Goal: Information Seeking & Learning: Find specific fact

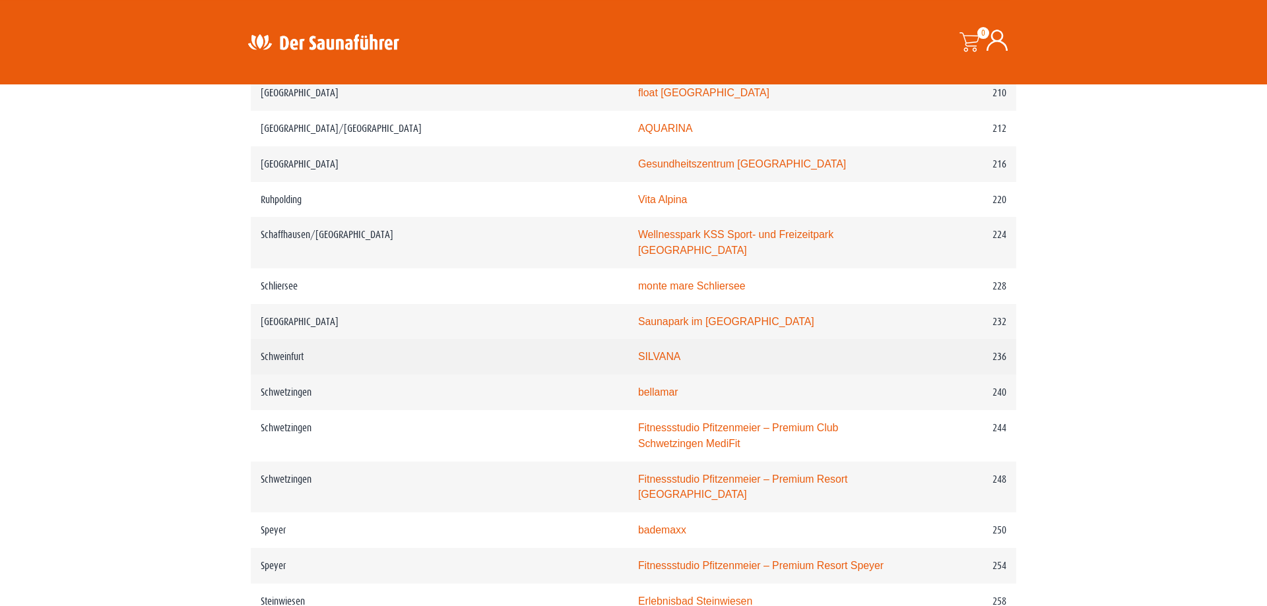
scroll to position [2558, 0]
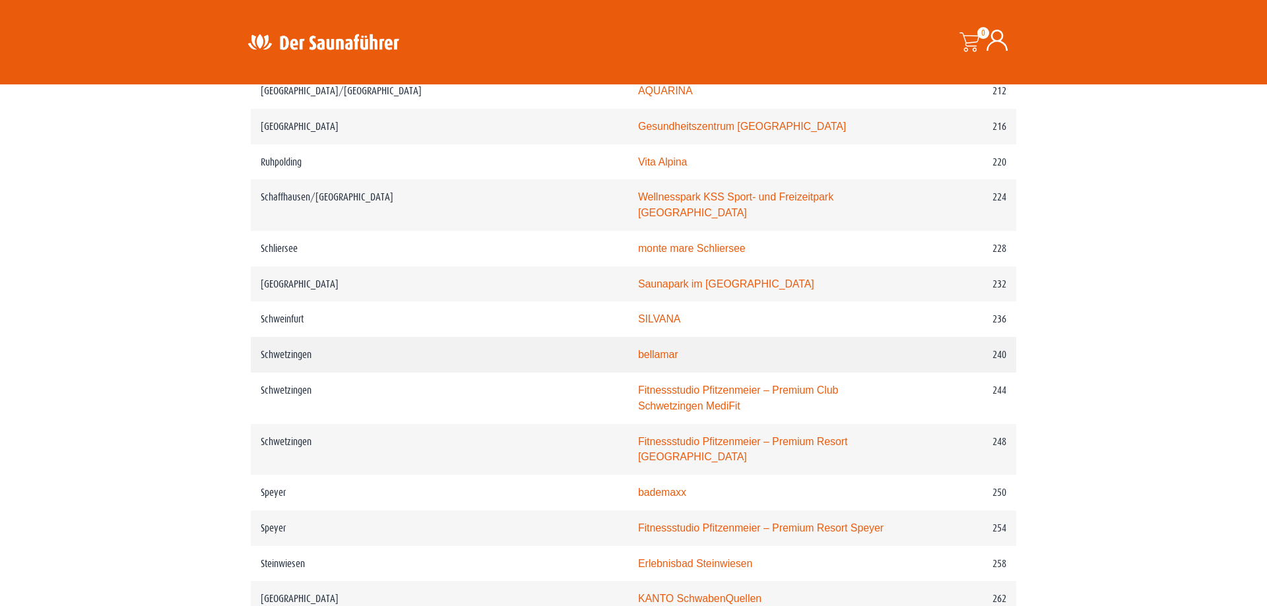
click at [638, 349] on link "bellamar" at bounding box center [658, 354] width 40 height 11
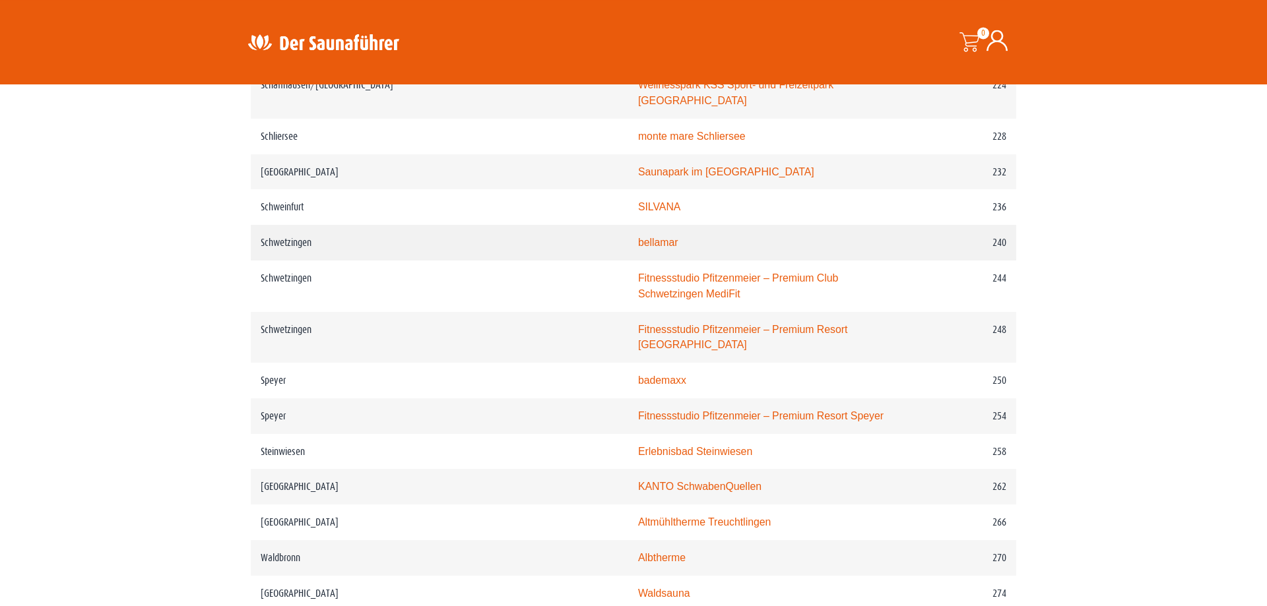
scroll to position [2588, 0]
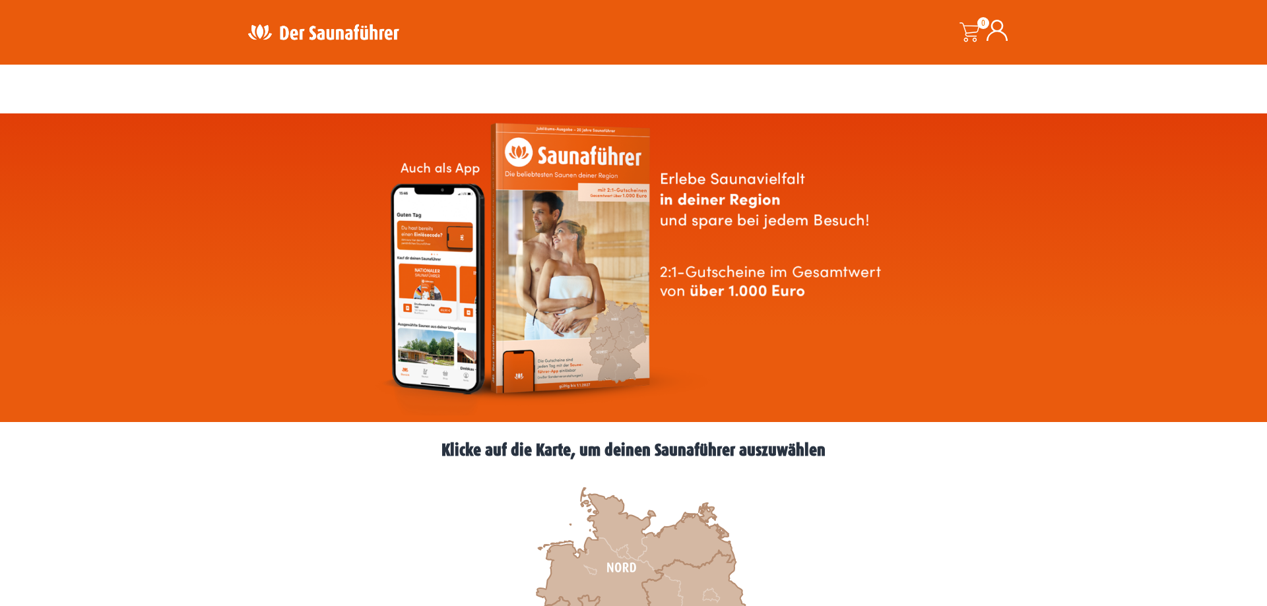
scroll to position [337, 0]
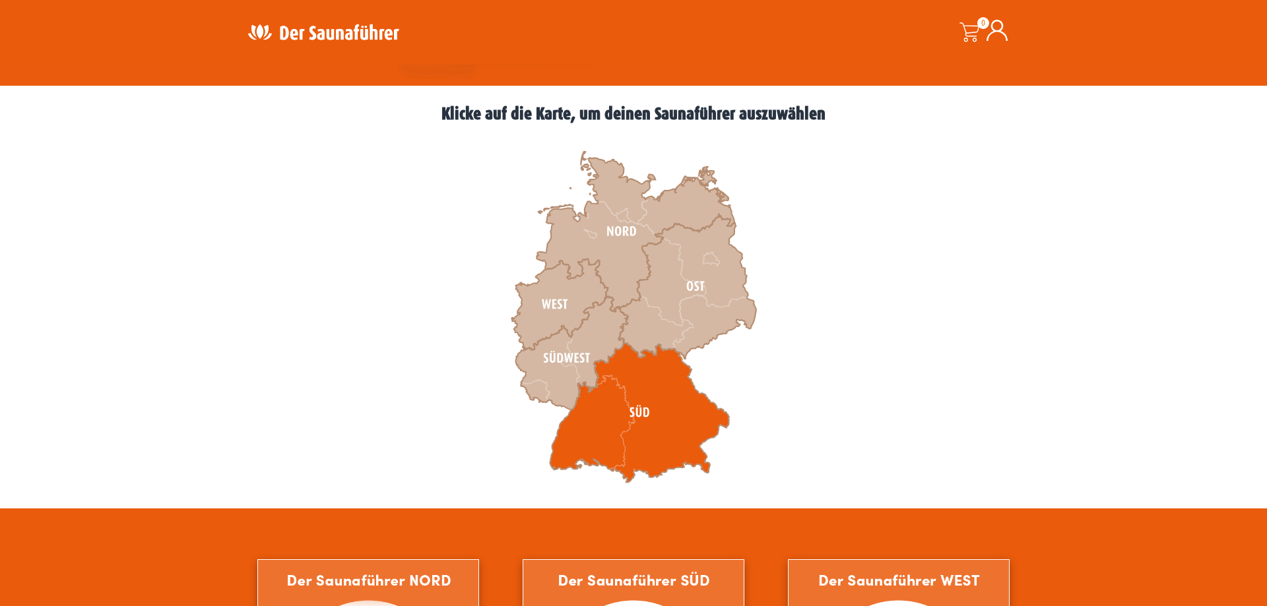
click at [641, 410] on icon at bounding box center [639, 413] width 179 height 140
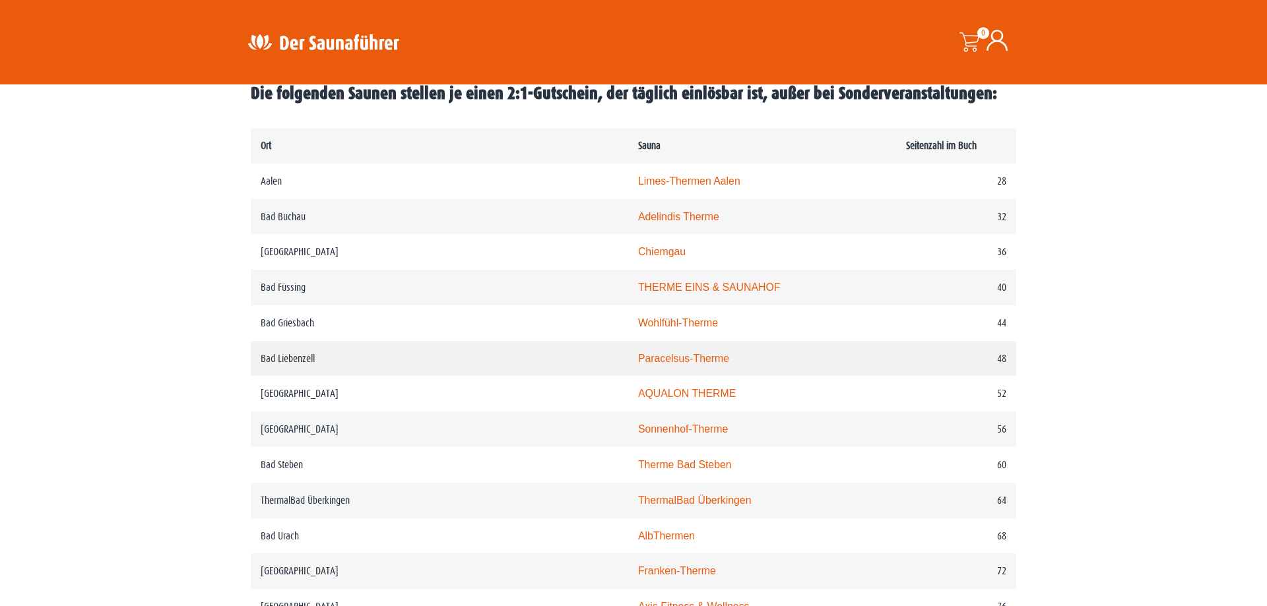
scroll to position [673, 0]
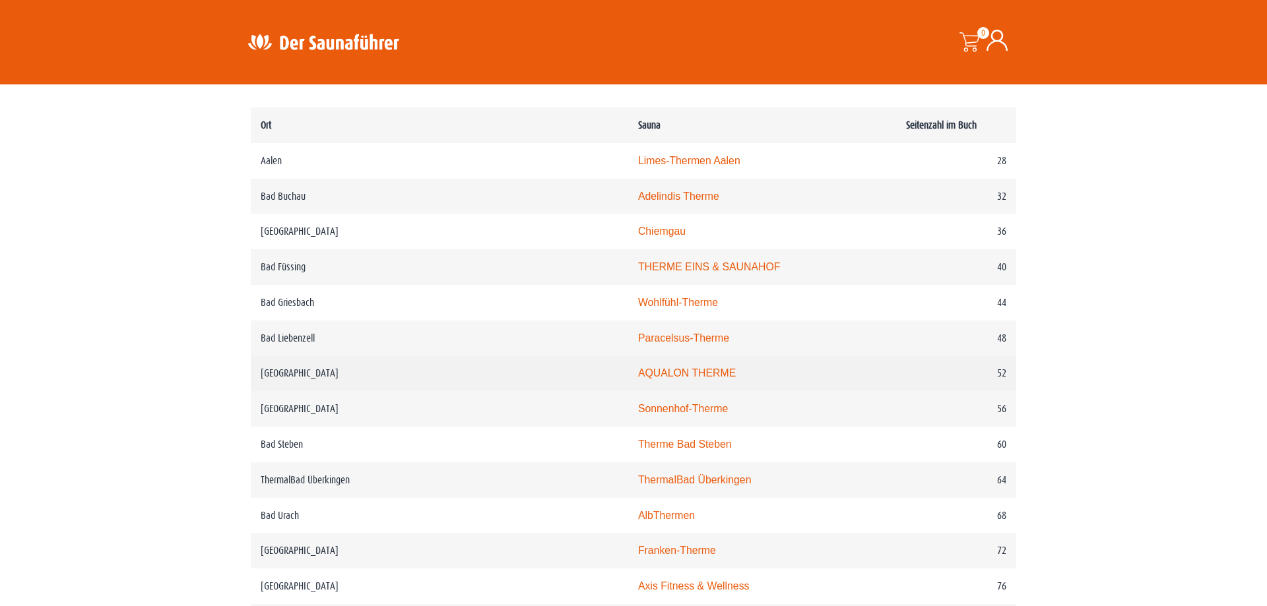
click at [638, 379] on link "AQUALON THERME" at bounding box center [687, 373] width 98 height 11
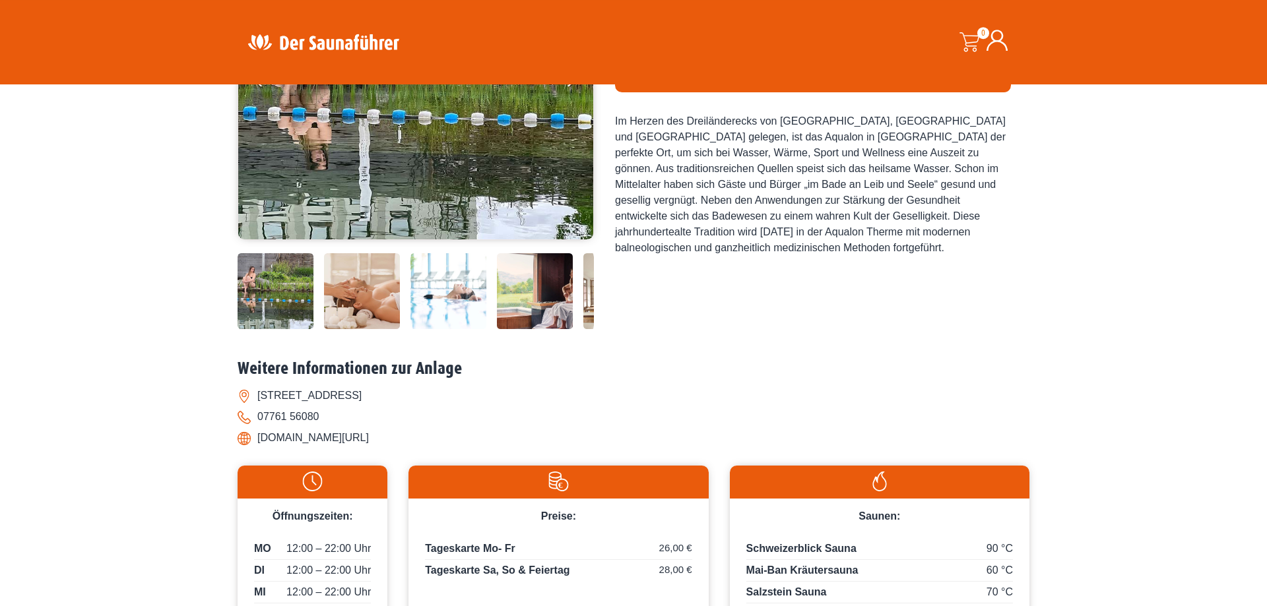
scroll to position [135, 0]
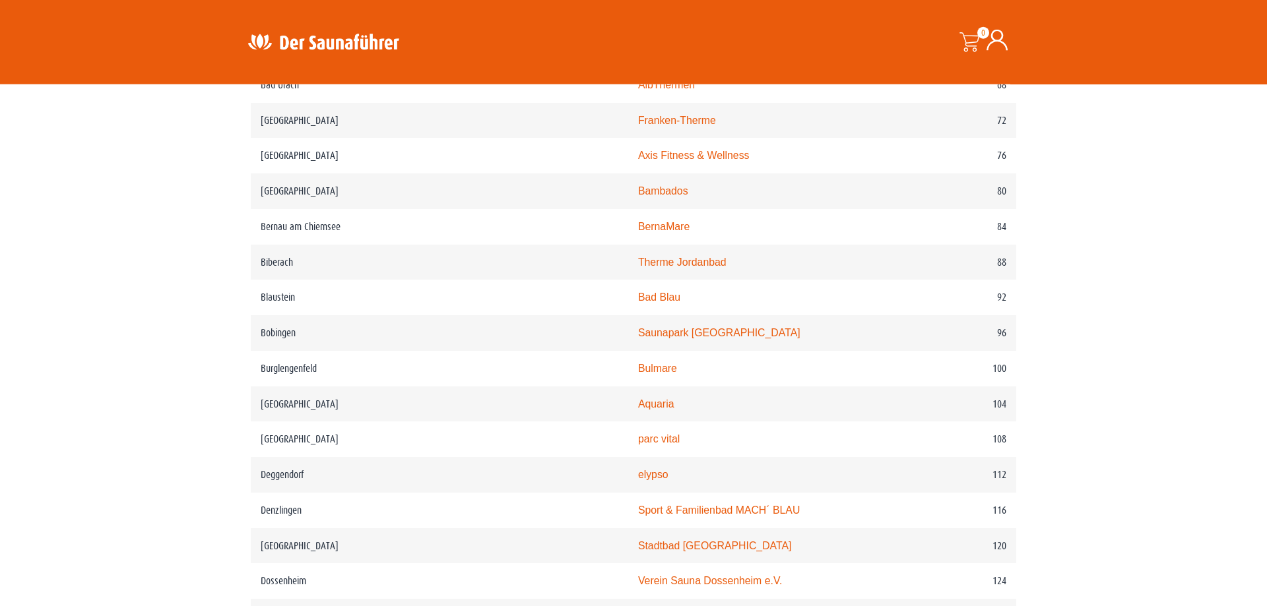
scroll to position [1144, 0]
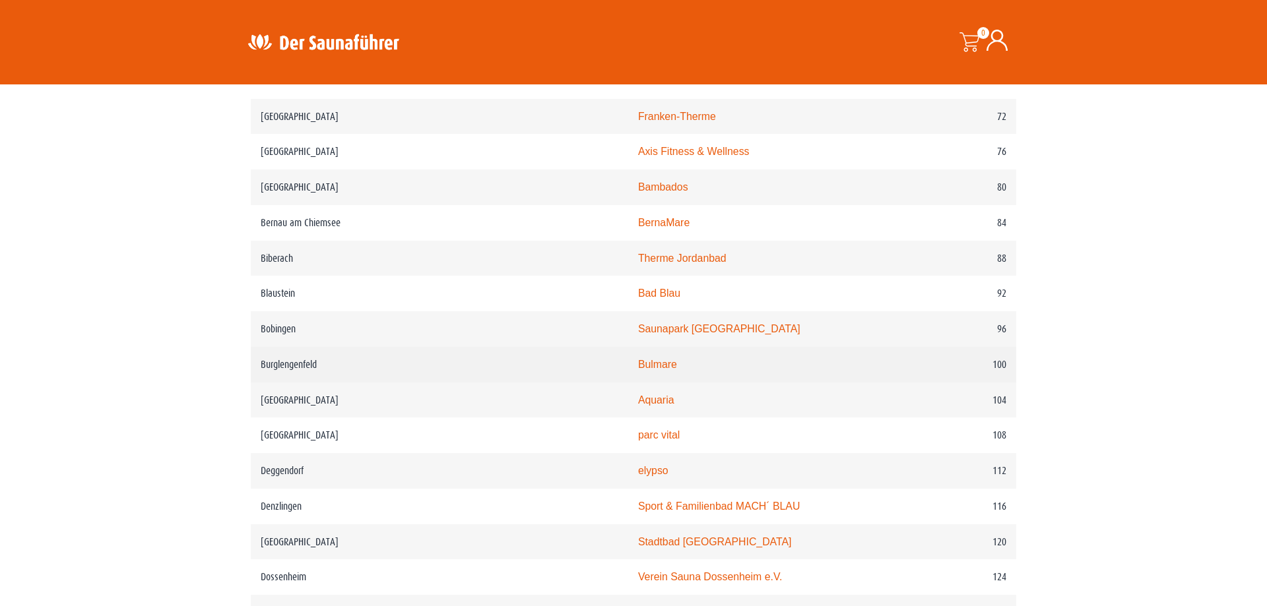
click at [638, 370] on link "Bulmare" at bounding box center [657, 364] width 39 height 11
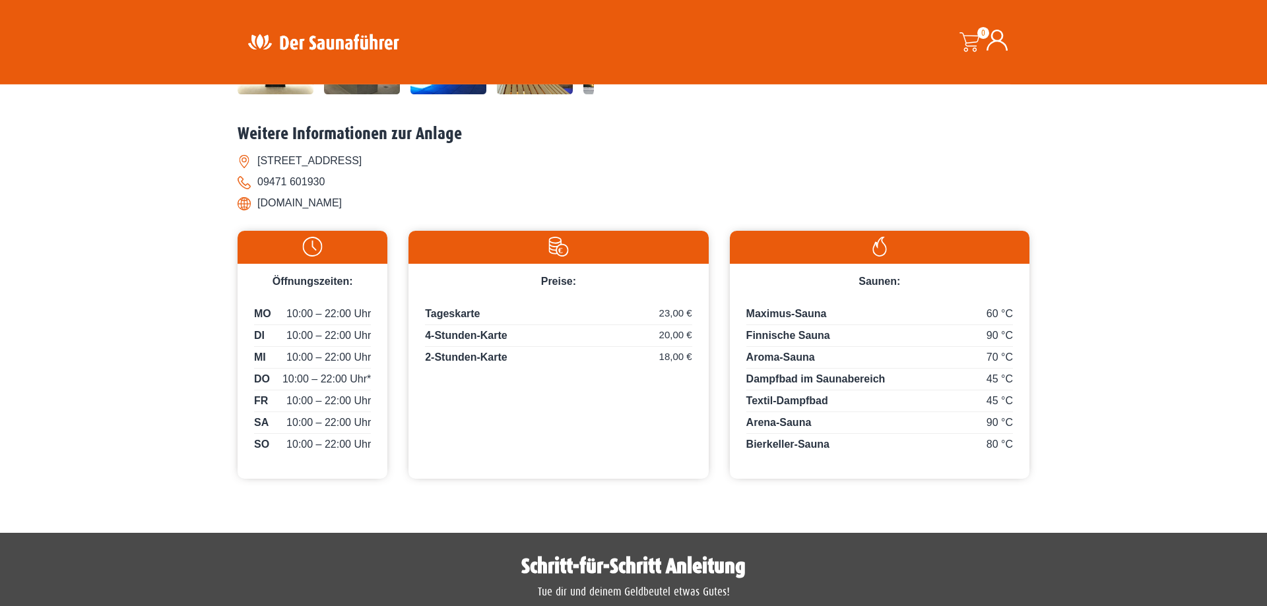
scroll to position [471, 0]
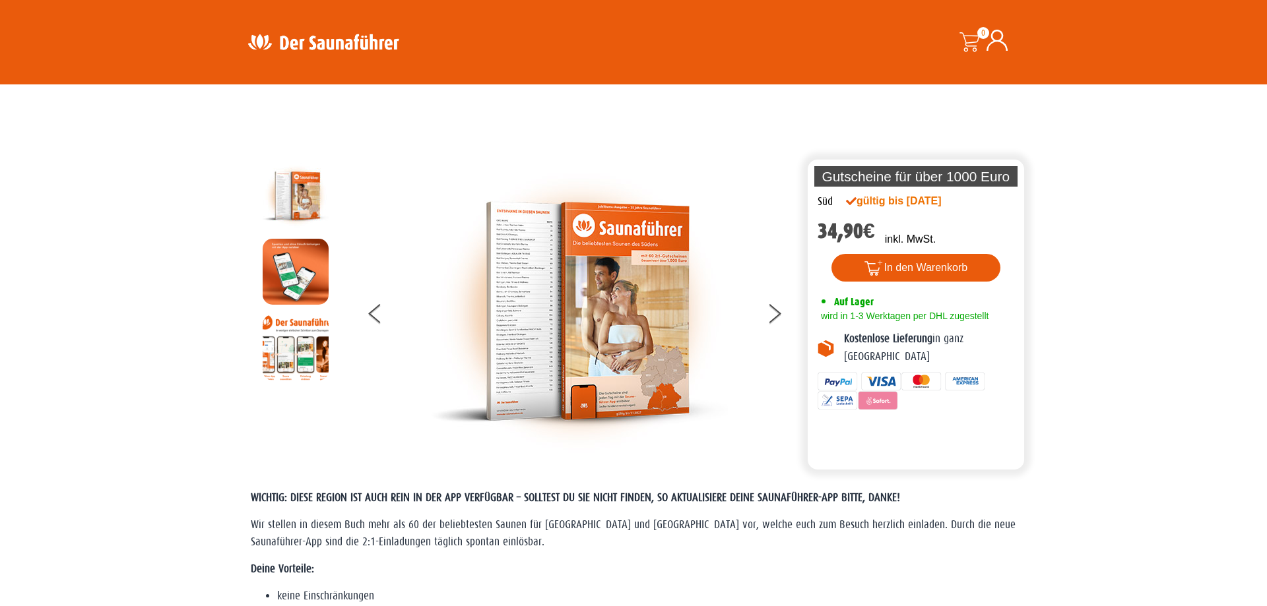
scroll to position [1144, 0]
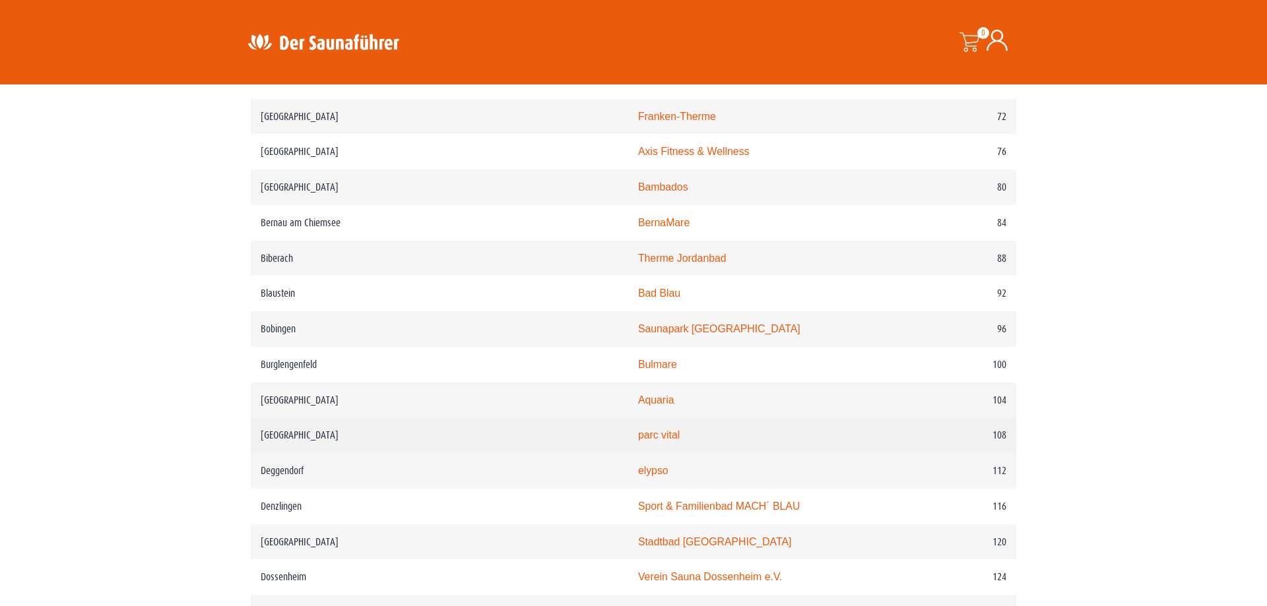
click at [638, 441] on link "parc vital" at bounding box center [659, 435] width 42 height 11
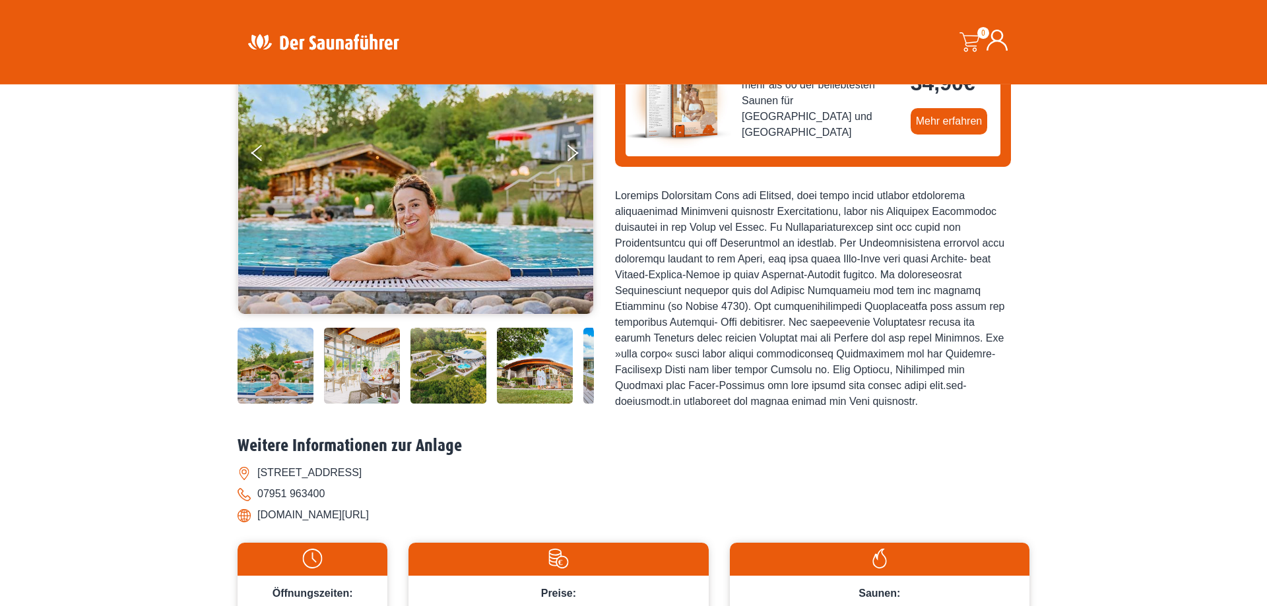
scroll to position [269, 0]
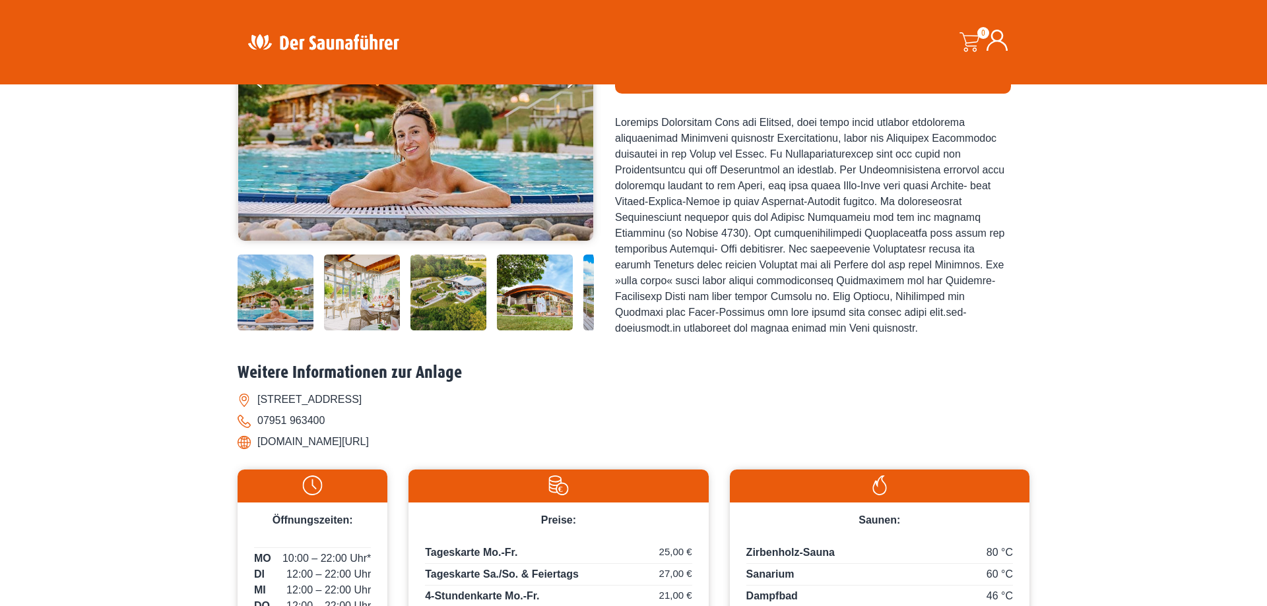
drag, startPoint x: 257, startPoint y: 398, endPoint x: 412, endPoint y: 392, distance: 155.2
click at [412, 392] on li "[STREET_ADDRESS]" at bounding box center [634, 399] width 792 height 21
copy li "[STREET_ADDRESS]"
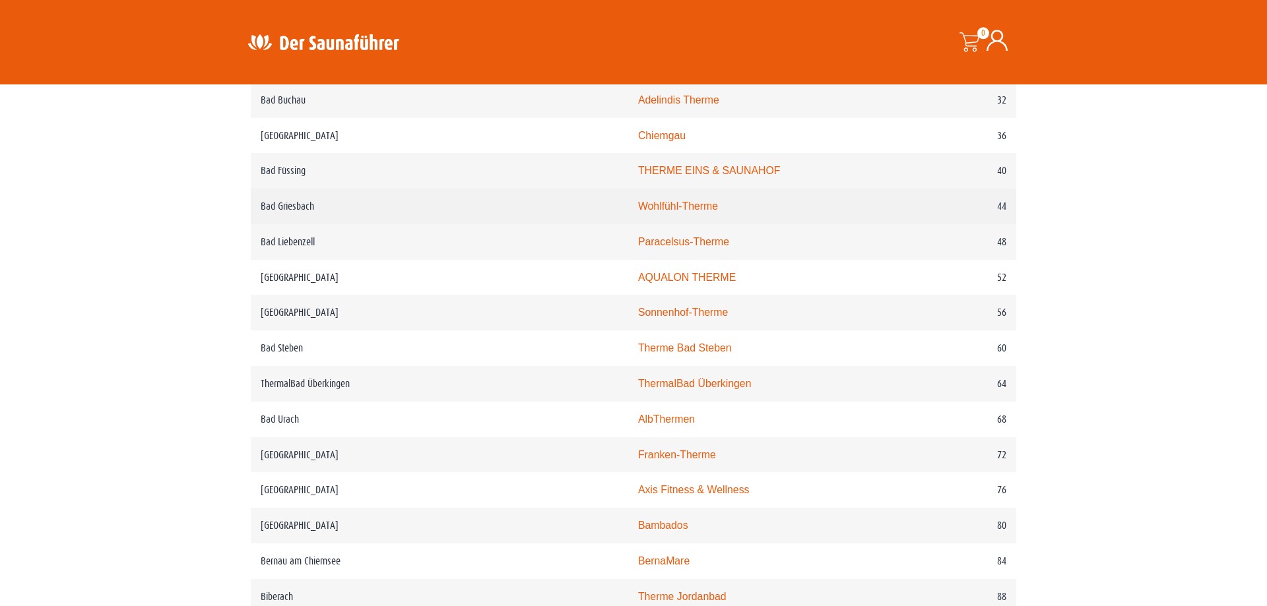
scroll to position [875, 0]
